Goal: Entertainment & Leisure: Consume media (video, audio)

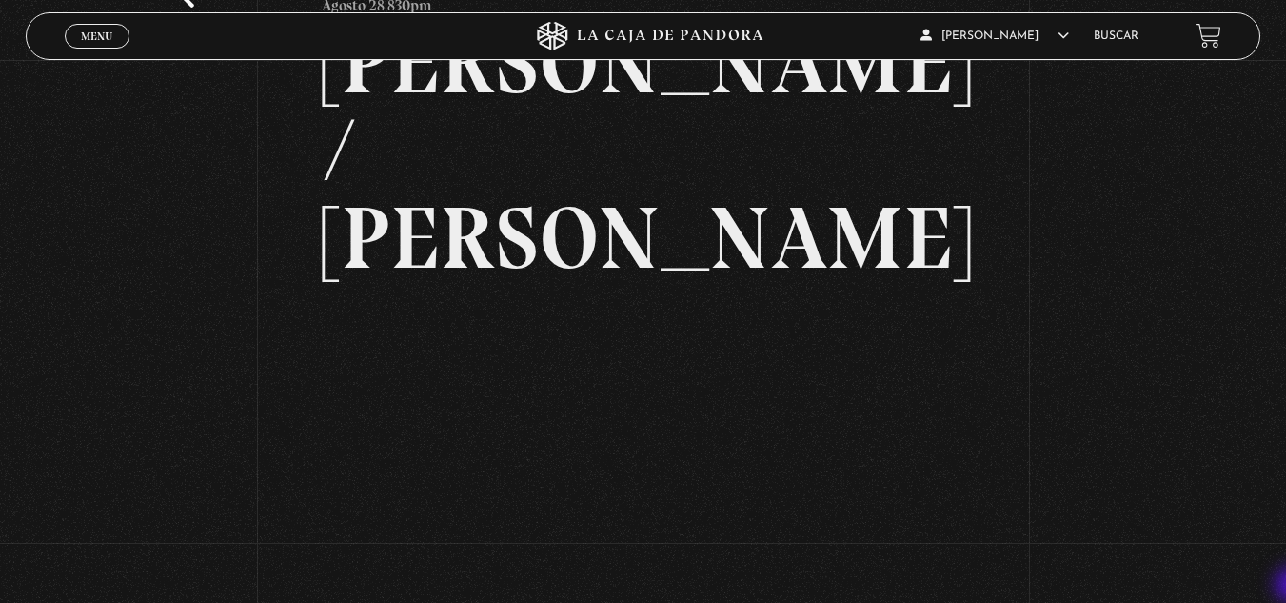
scroll to position [152, 0]
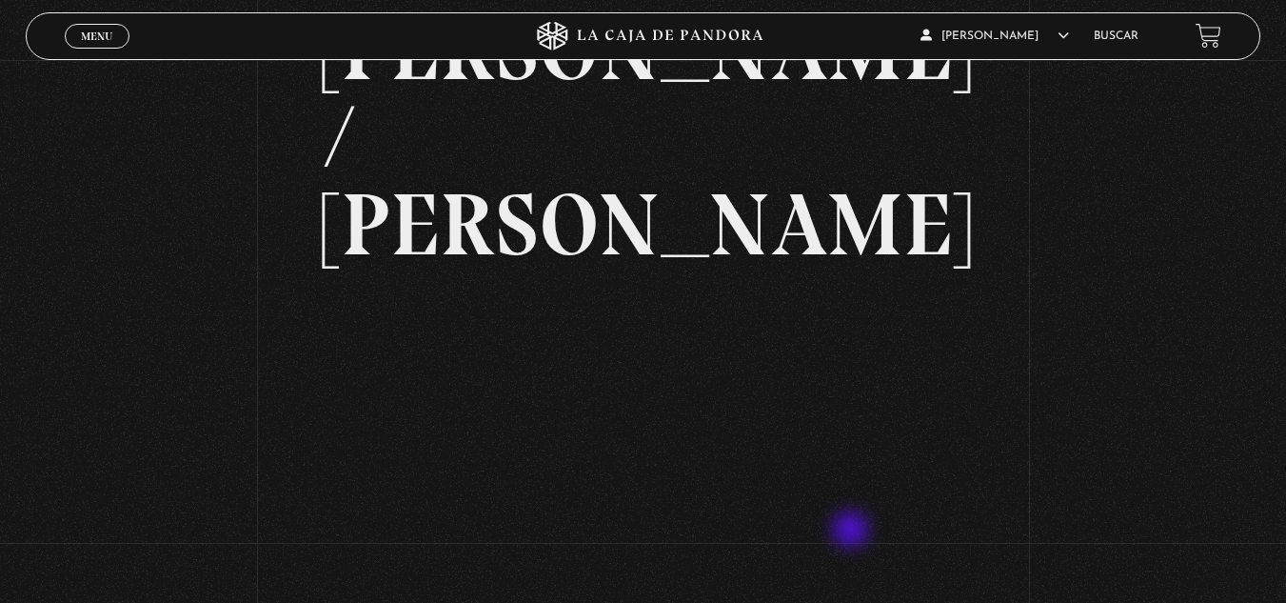
click at [116, 38] on link "Menu Cerrar" at bounding box center [97, 36] width 65 height 25
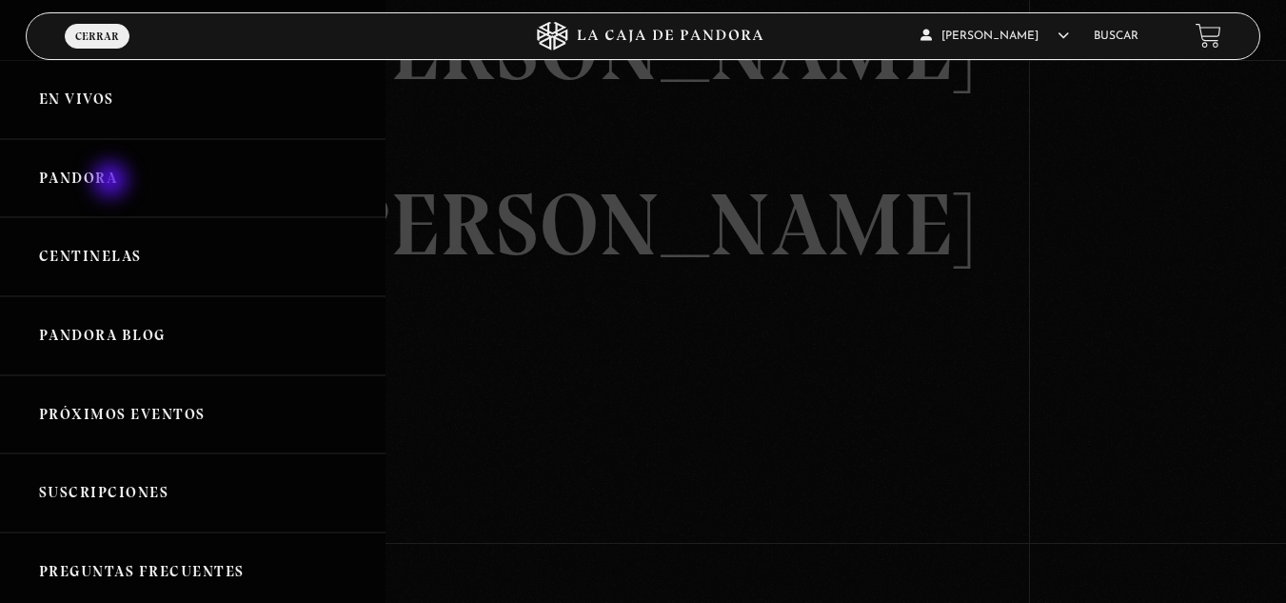
click at [112, 182] on link "Pandora" at bounding box center [192, 178] width 385 height 79
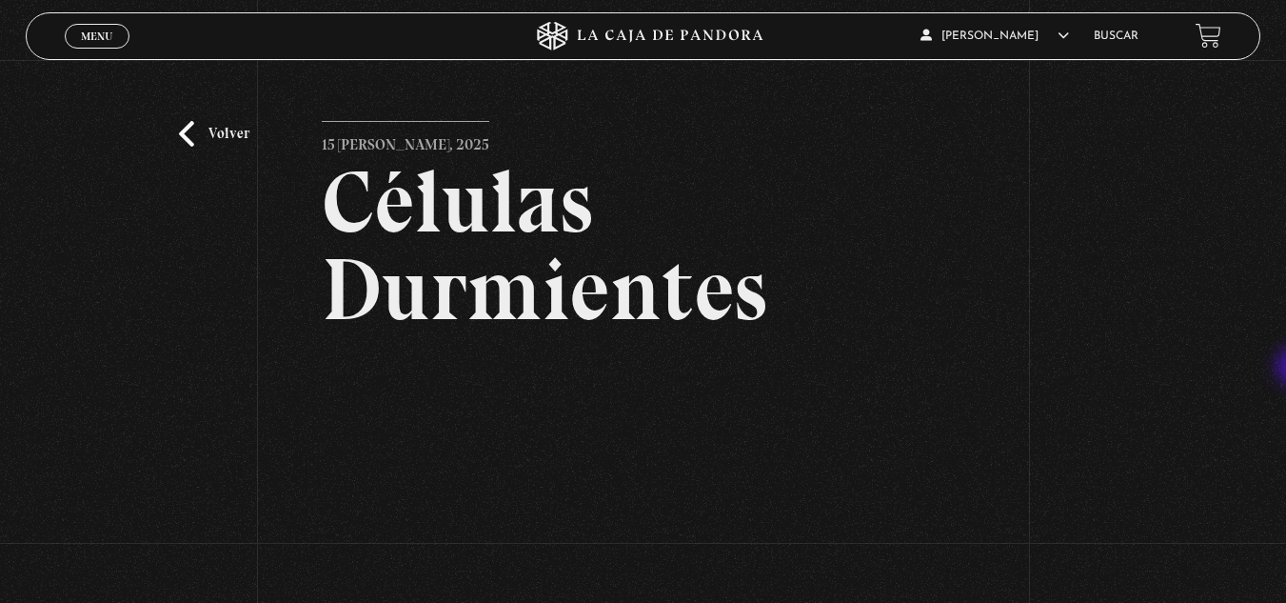
scroll to position [504, 0]
